Goal: Transaction & Acquisition: Purchase product/service

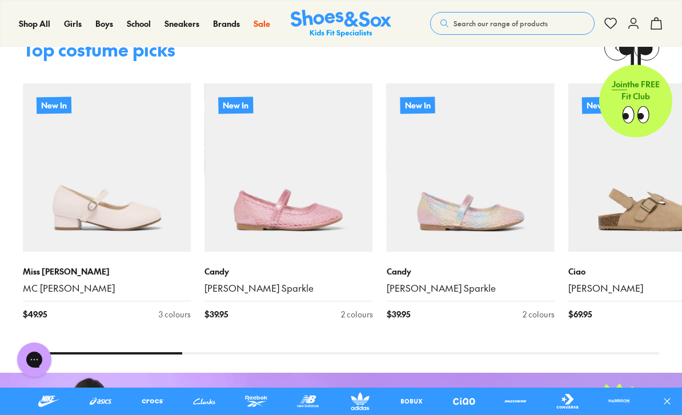
scroll to position [1126, 0]
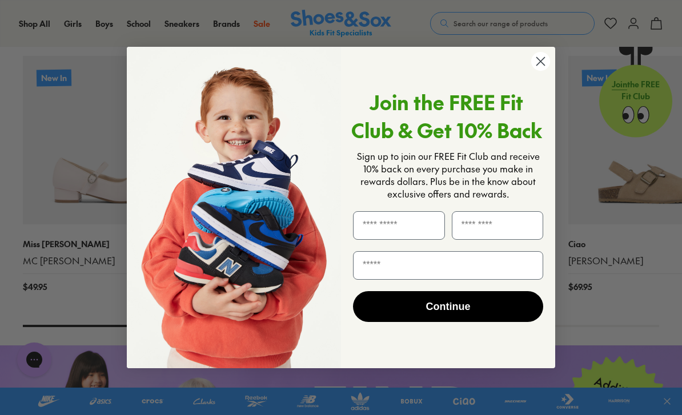
click at [542, 66] on icon "Close dialog" at bounding box center [541, 62] width 8 height 8
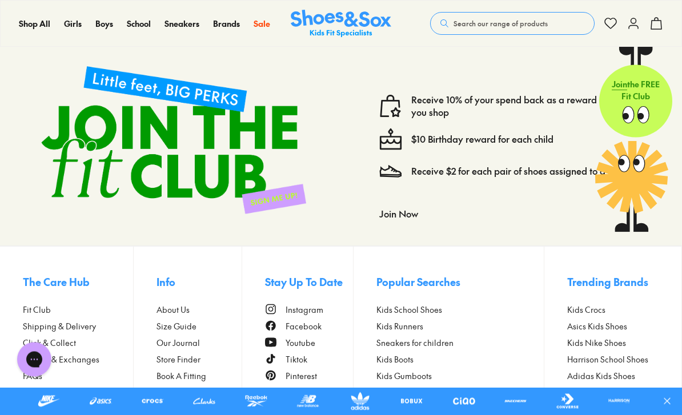
scroll to position [2645, 0]
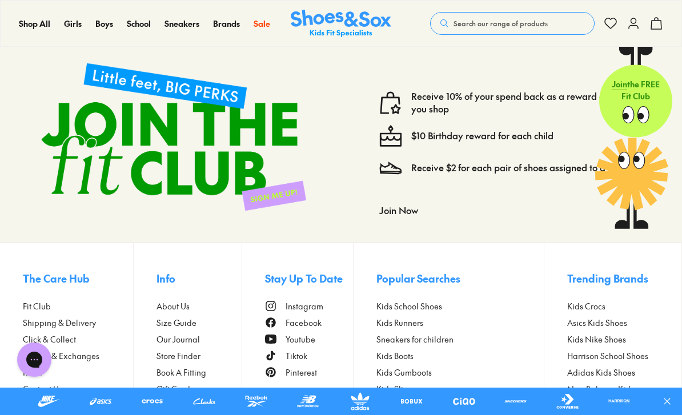
click at [184, 329] on span "Size Guide" at bounding box center [176, 323] width 40 height 12
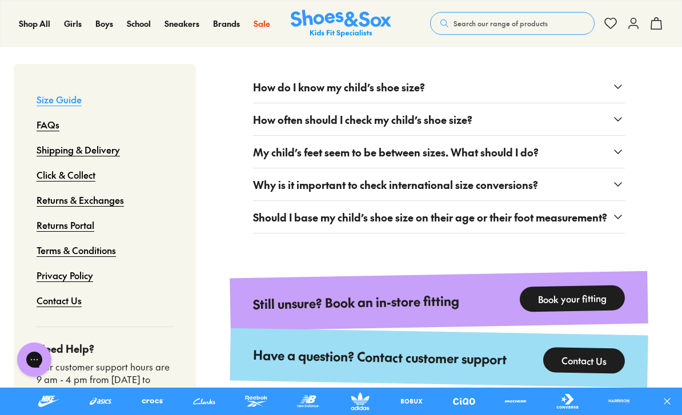
scroll to position [1787, 0]
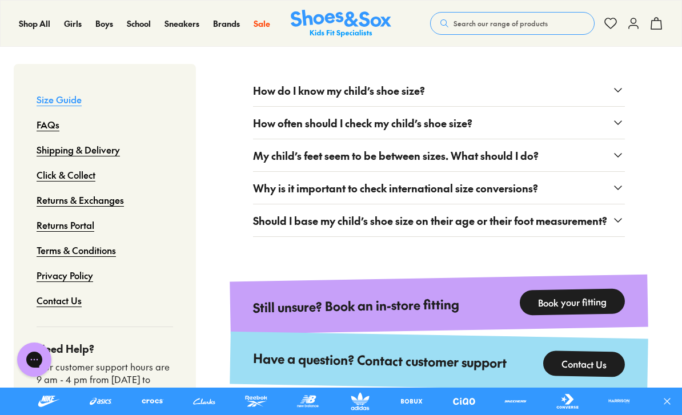
click at [174, 69] on p "Girls" at bounding box center [204, 60] width 120 height 18
click at [198, 160] on span "[PERSON_NAME] [PERSON_NAME]" at bounding box center [204, 160] width 120 height 27
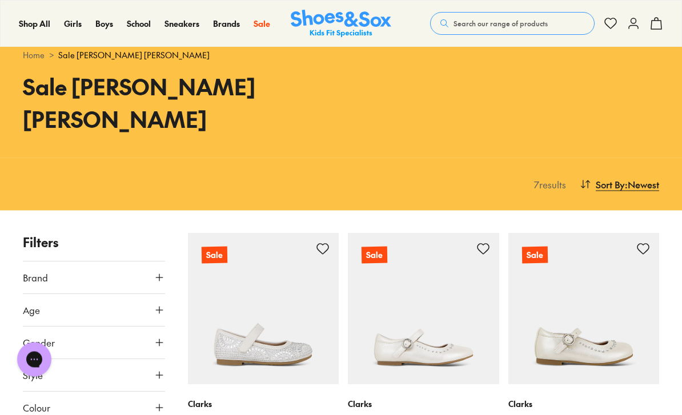
scroll to position [21, 0]
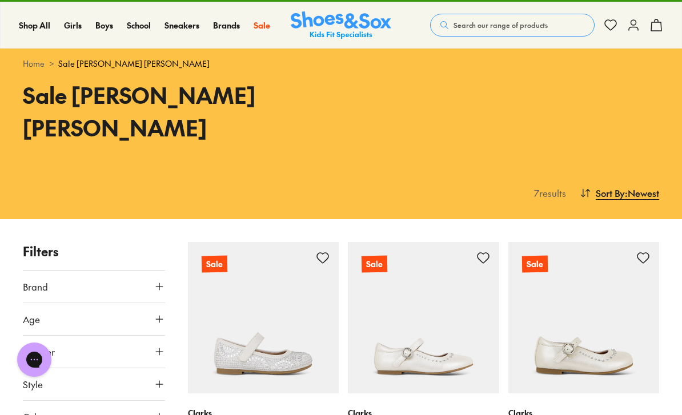
click at [164, 271] on button "Brand" at bounding box center [94, 287] width 142 height 32
click at [57, 308] on label "Clarks" at bounding box center [48, 314] width 23 height 12
click at [50, 352] on label "Clarks" at bounding box center [48, 358] width 23 height 12
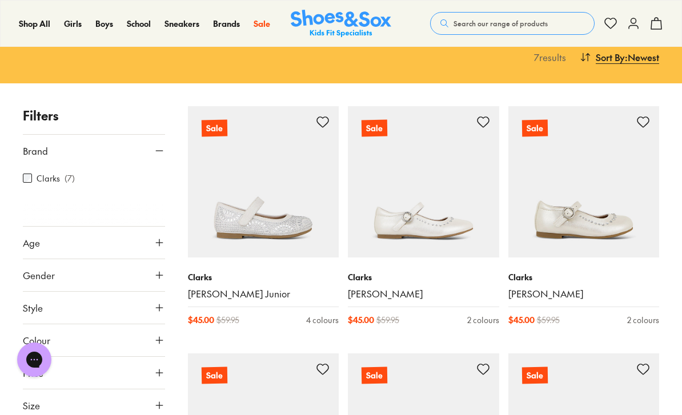
scroll to position [163, 0]
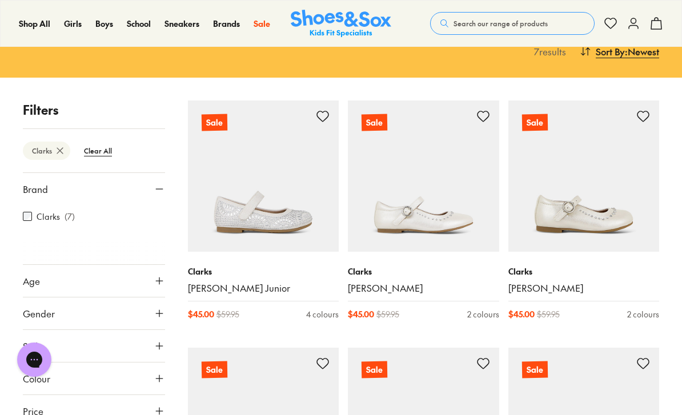
click at [148, 265] on button "Age" at bounding box center [94, 281] width 142 height 32
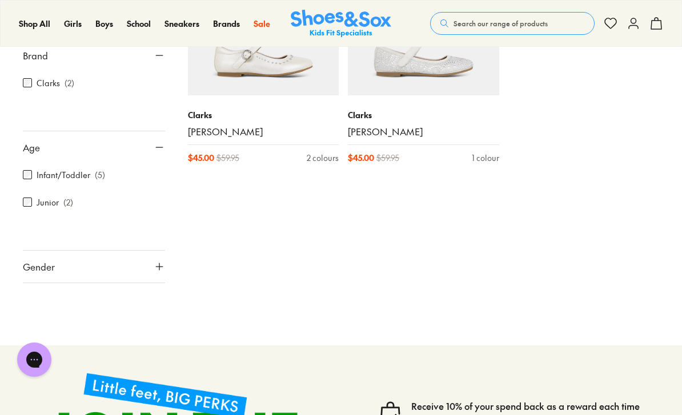
scroll to position [321, 0]
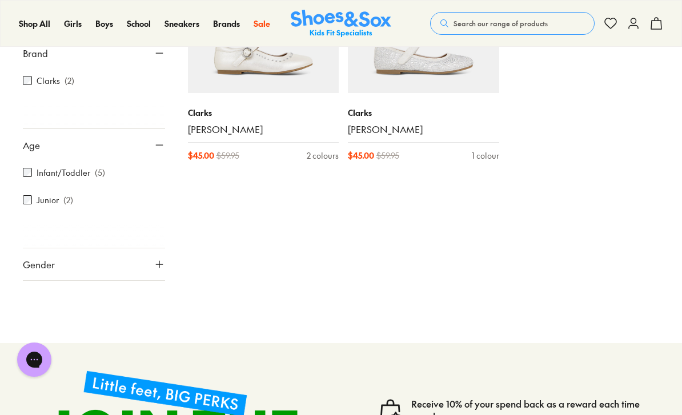
click at [161, 259] on icon at bounding box center [159, 264] width 11 height 11
click at [131, 287] on label "Girls" at bounding box center [128, 297] width 69 height 21
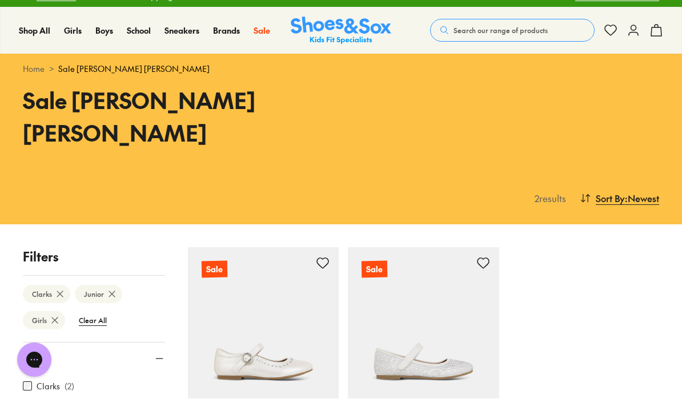
scroll to position [1, 0]
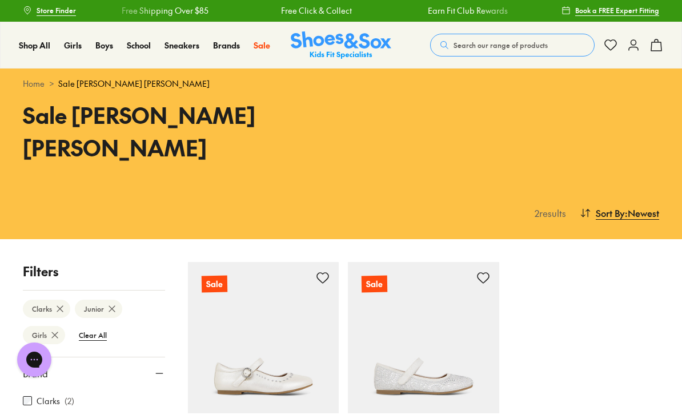
click at [162, 146] on span "Sandals" at bounding box center [145, 139] width 34 height 14
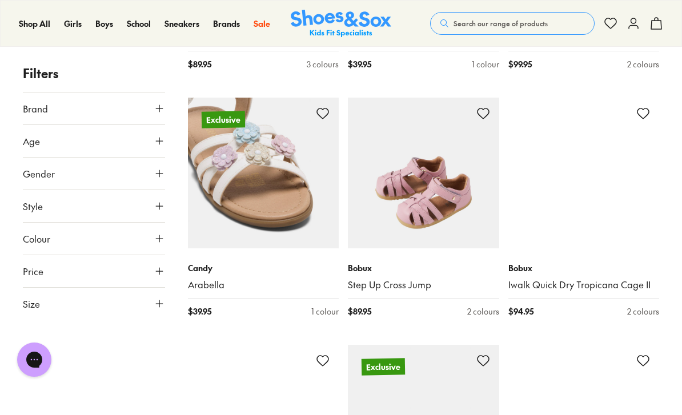
scroll to position [4398, 0]
